Goal: Task Accomplishment & Management: Manage account settings

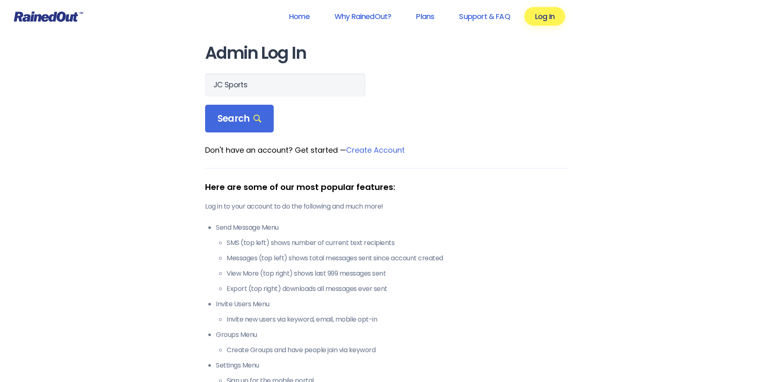
type input "JC Sports"
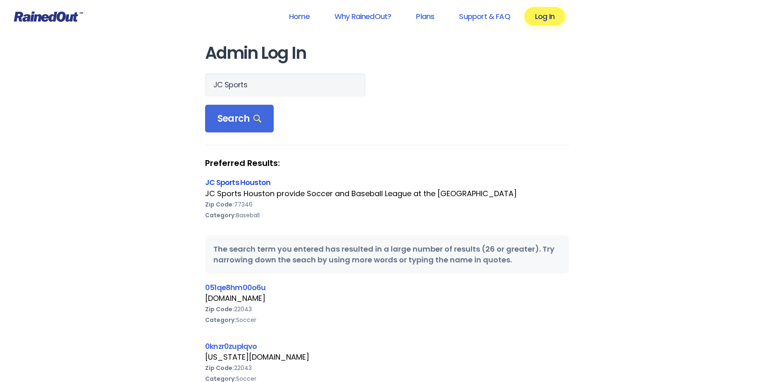
click at [260, 184] on link "JC Sports Houston" at bounding box center [237, 182] width 65 height 10
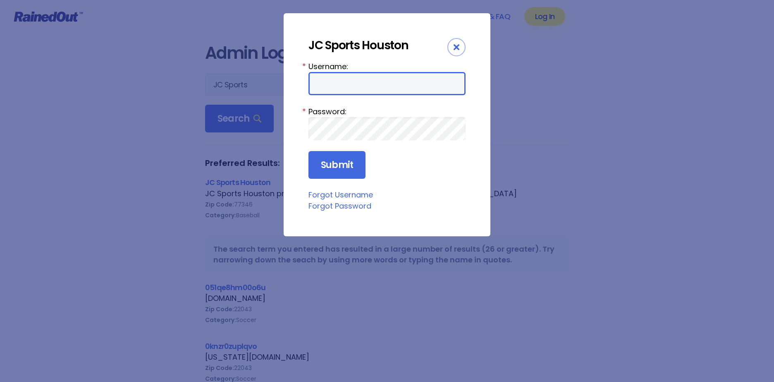
type input "cac305"
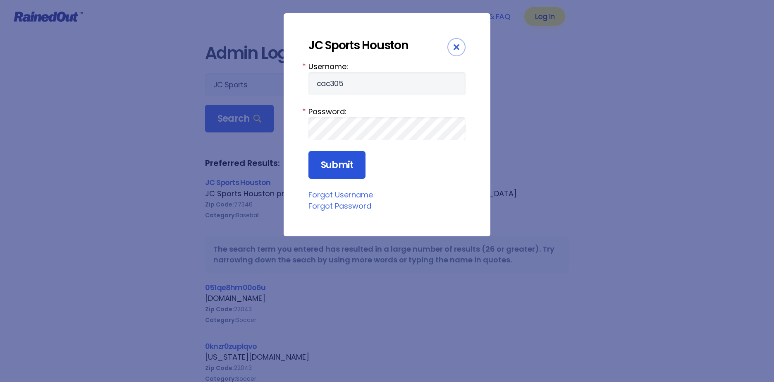
click at [353, 165] on input "Submit" at bounding box center [336, 165] width 57 height 28
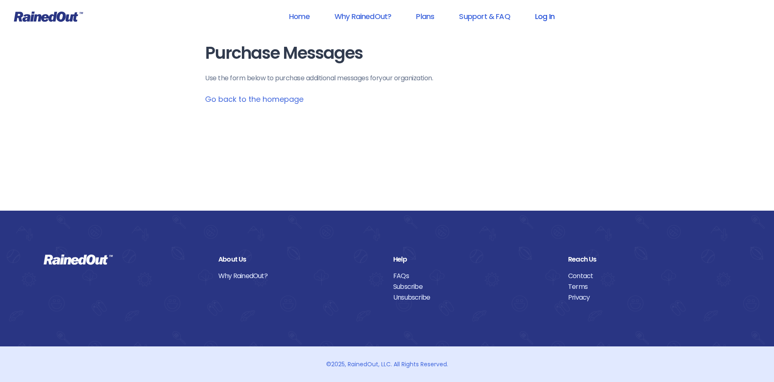
click at [540, 15] on link "Log In" at bounding box center [544, 16] width 41 height 19
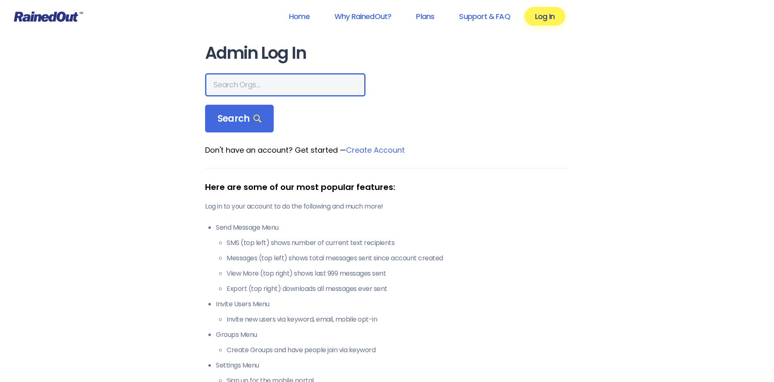
click at [268, 81] on input "text" at bounding box center [285, 84] width 160 height 23
type input "JC Sports"
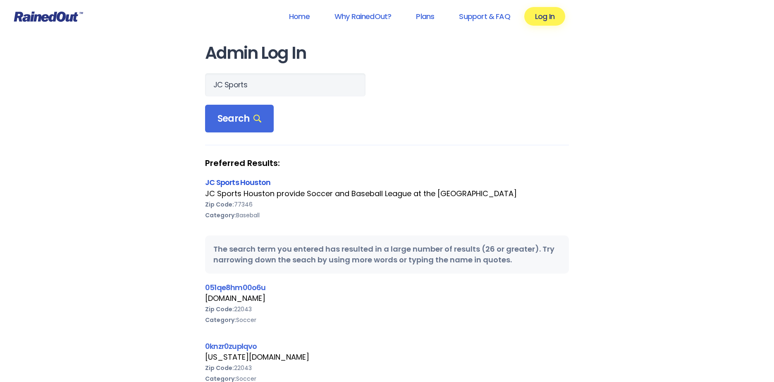
click at [248, 180] on link "JC Sports Houston" at bounding box center [237, 182] width 65 height 10
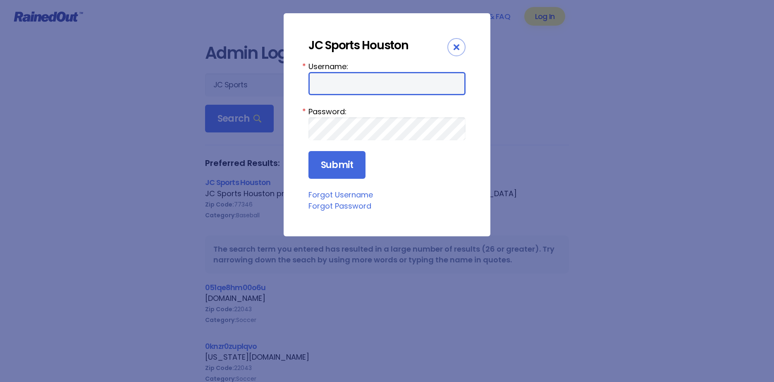
type input "cac305"
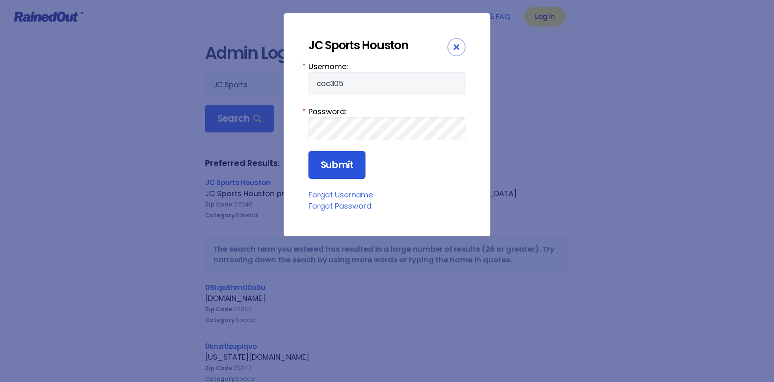
click at [348, 172] on input "Submit" at bounding box center [336, 165] width 57 height 28
